Goal: Information Seeking & Learning: Learn about a topic

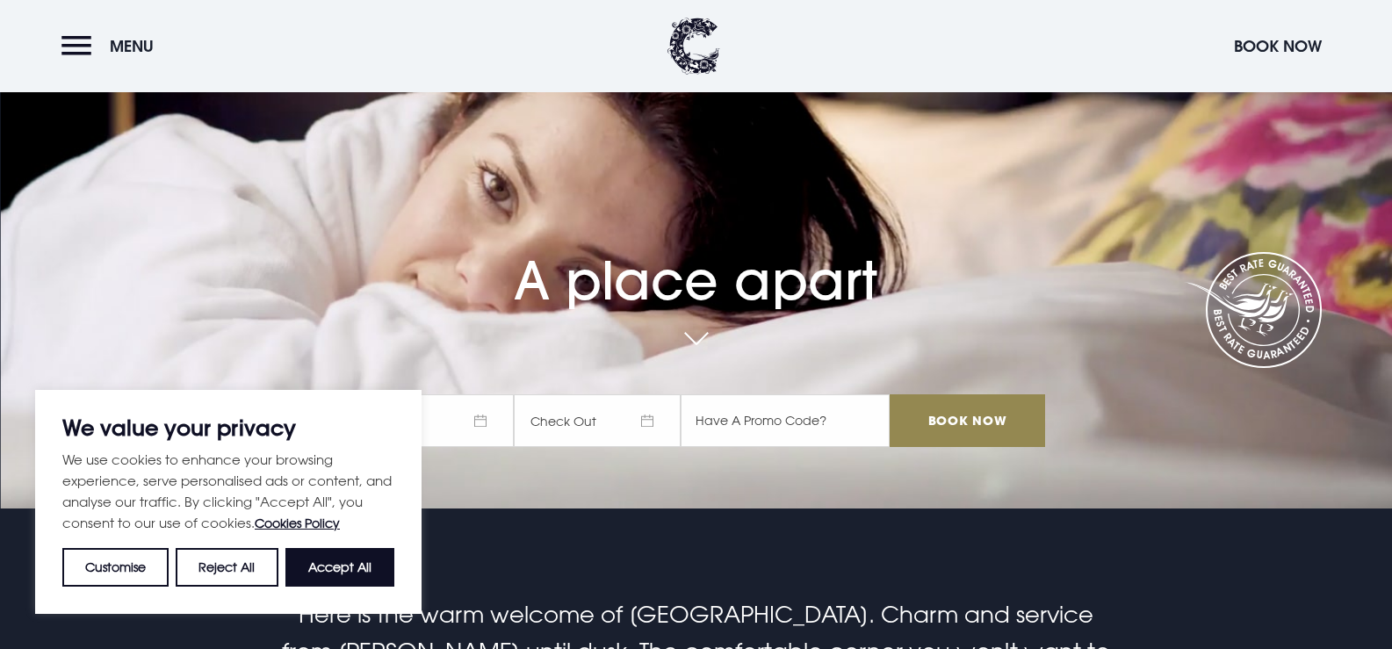
scroll to position [176, 0]
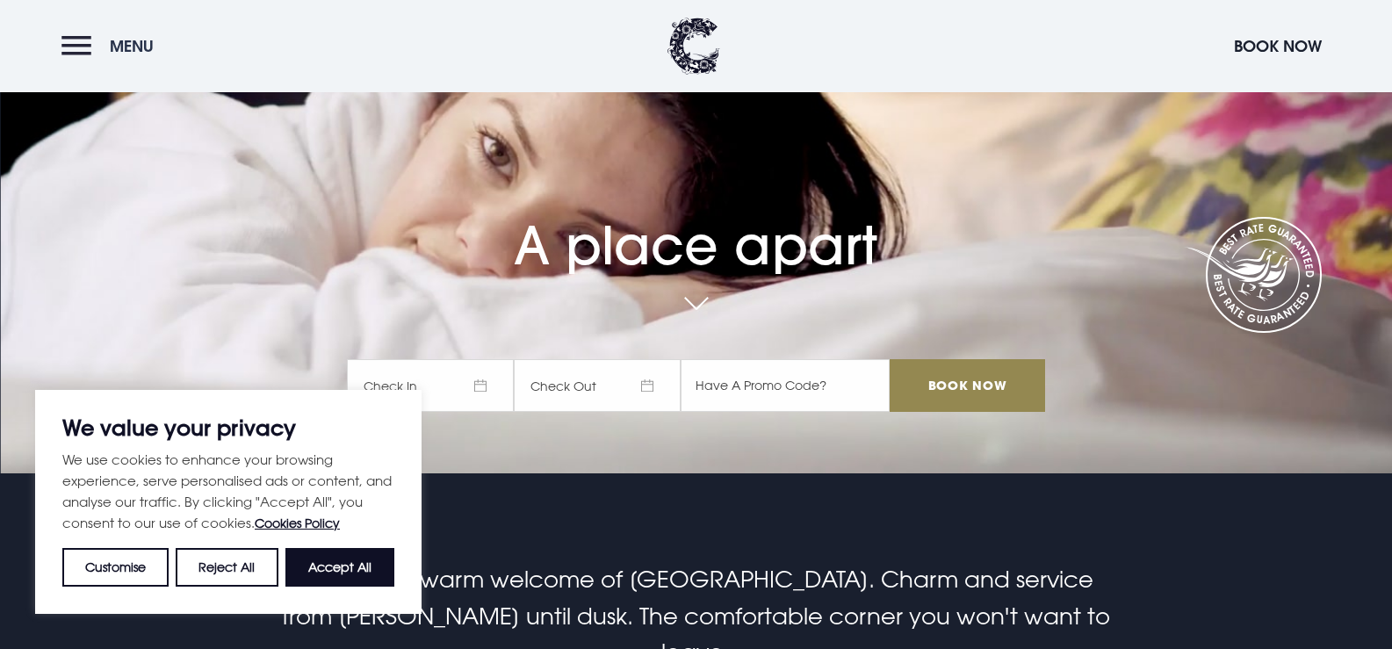
click at [85, 34] on button "Menu" at bounding box center [111, 46] width 101 height 38
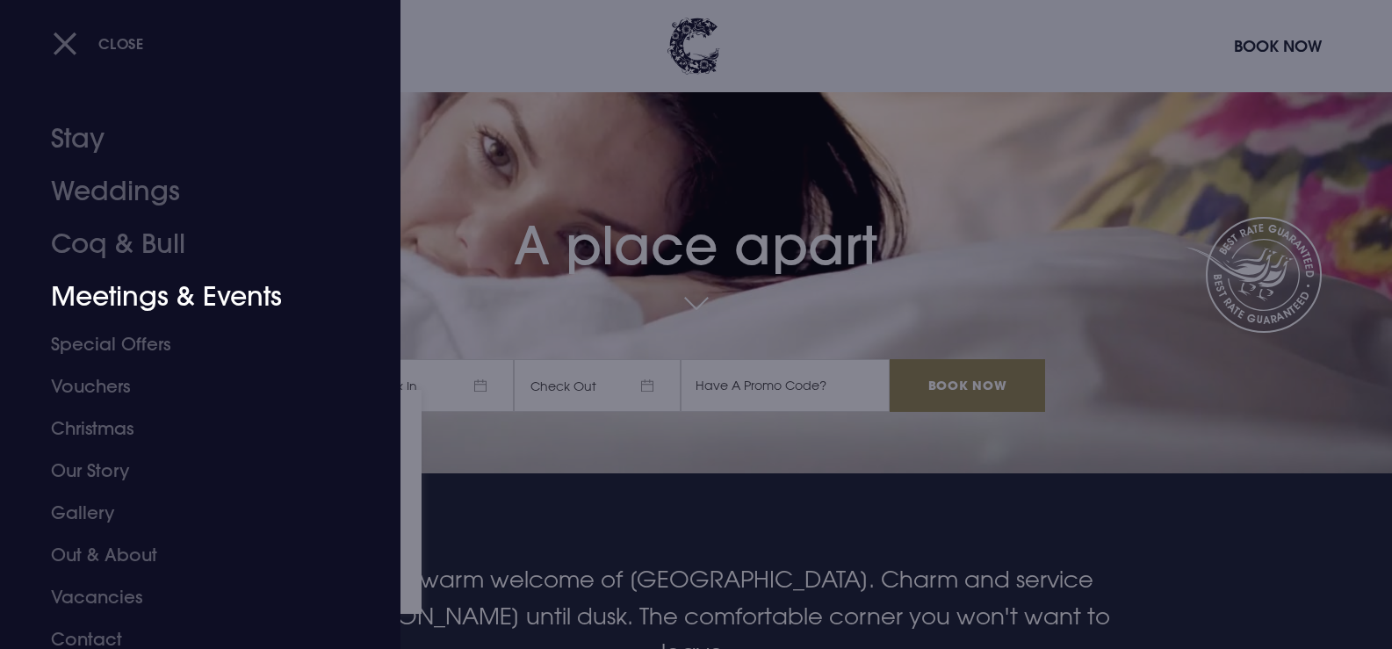
click at [153, 297] on link "Meetings & Events" at bounding box center [190, 297] width 278 height 53
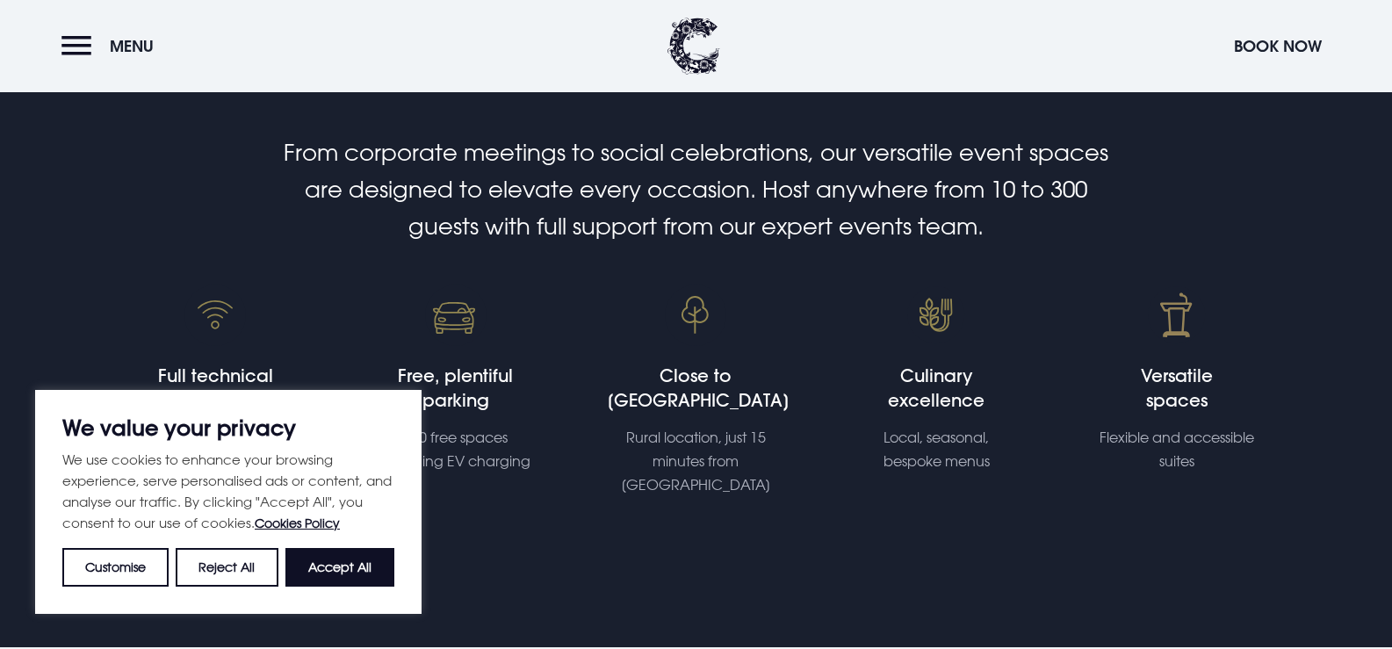
scroll to position [527, 0]
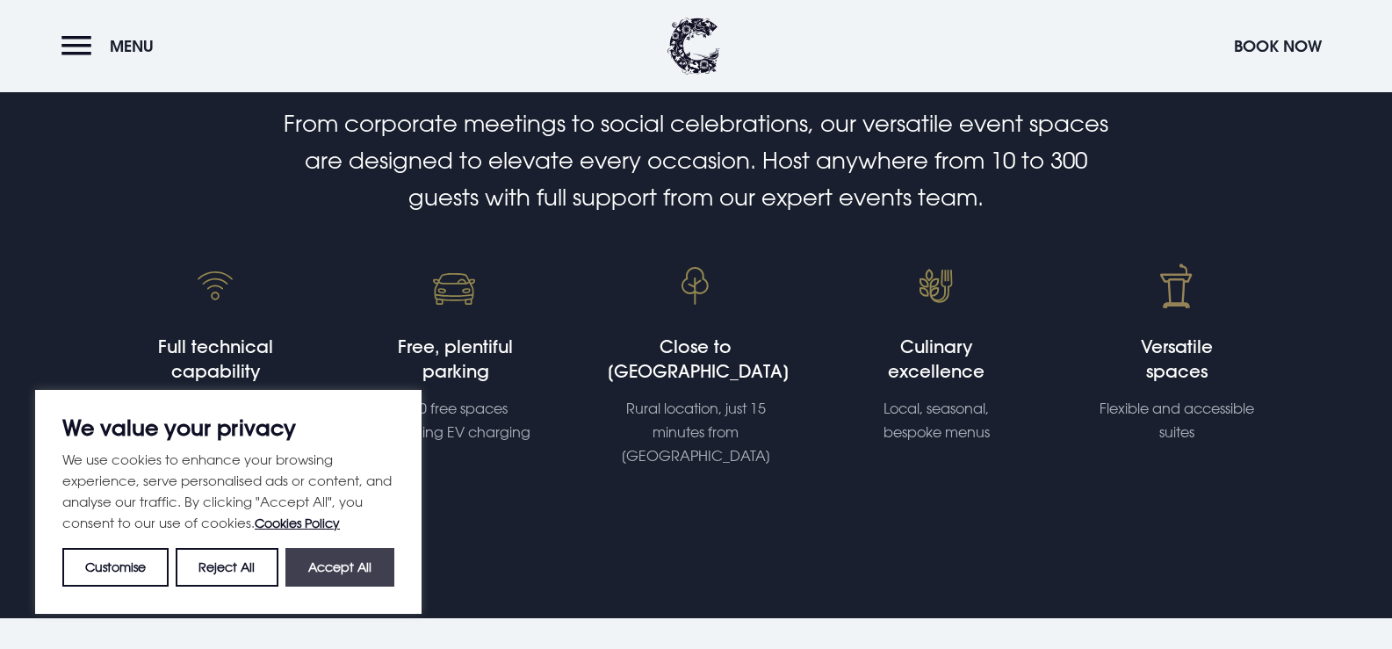
click at [313, 573] on button "Accept All" at bounding box center [339, 567] width 109 height 39
checkbox input "true"
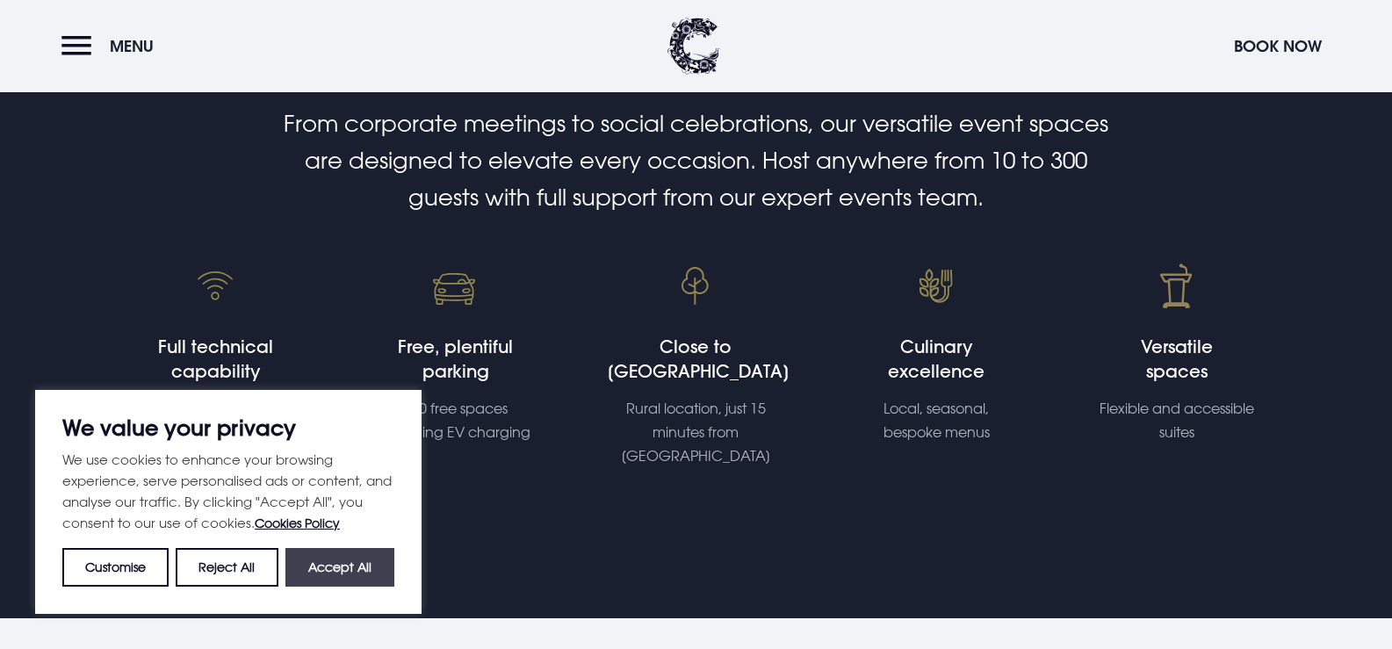
checkbox input "true"
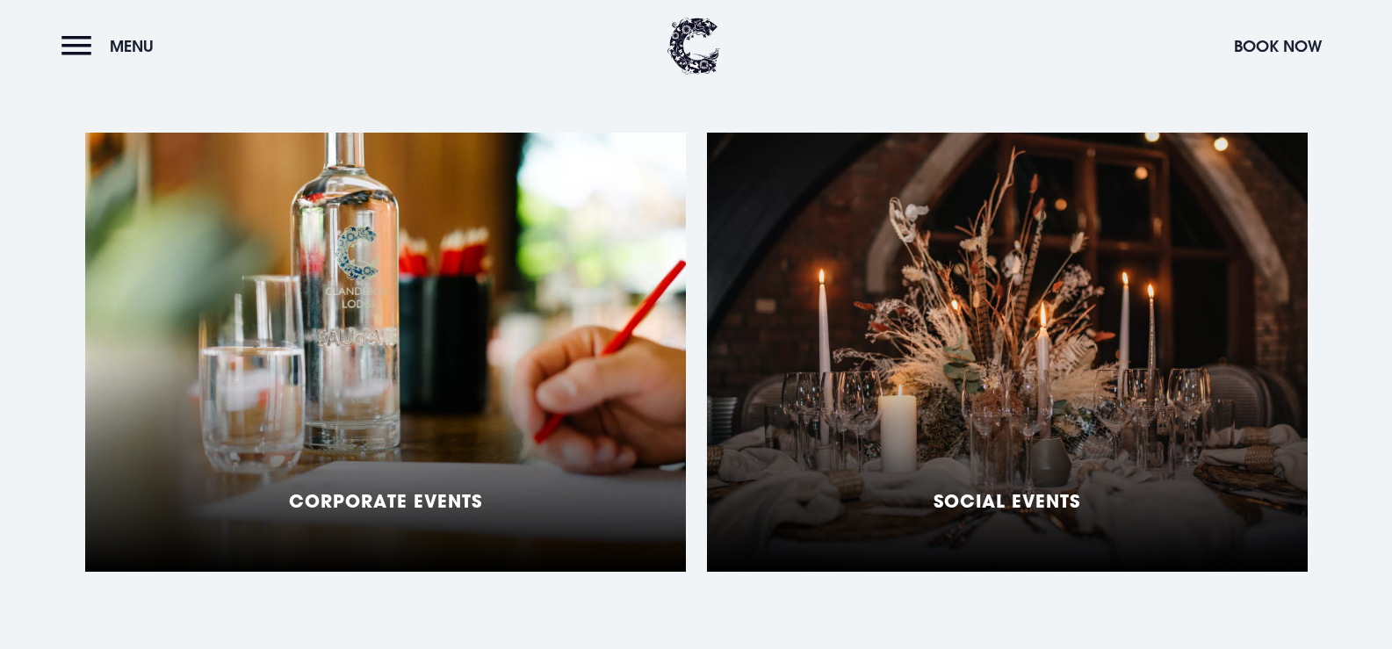
scroll to position [1317, 0]
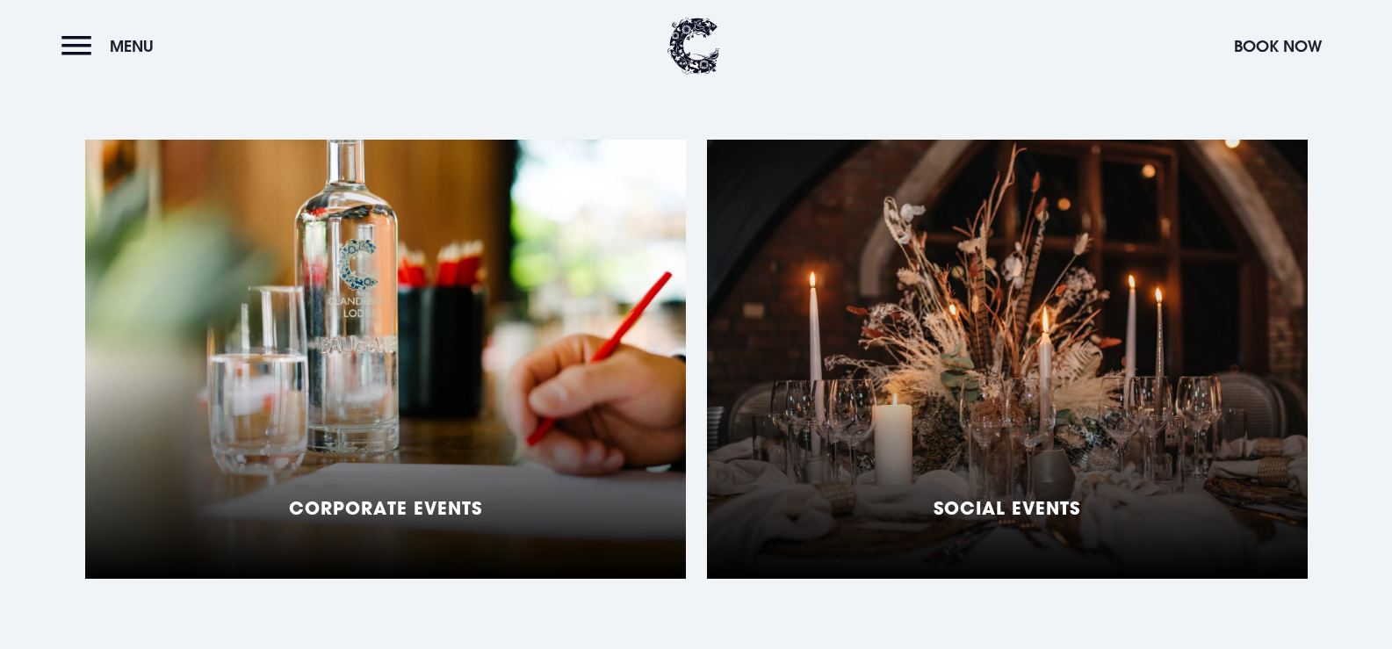
click at [934, 399] on div "Social Events" at bounding box center [1007, 359] width 601 height 439
